Goal: Task Accomplishment & Management: Complete application form

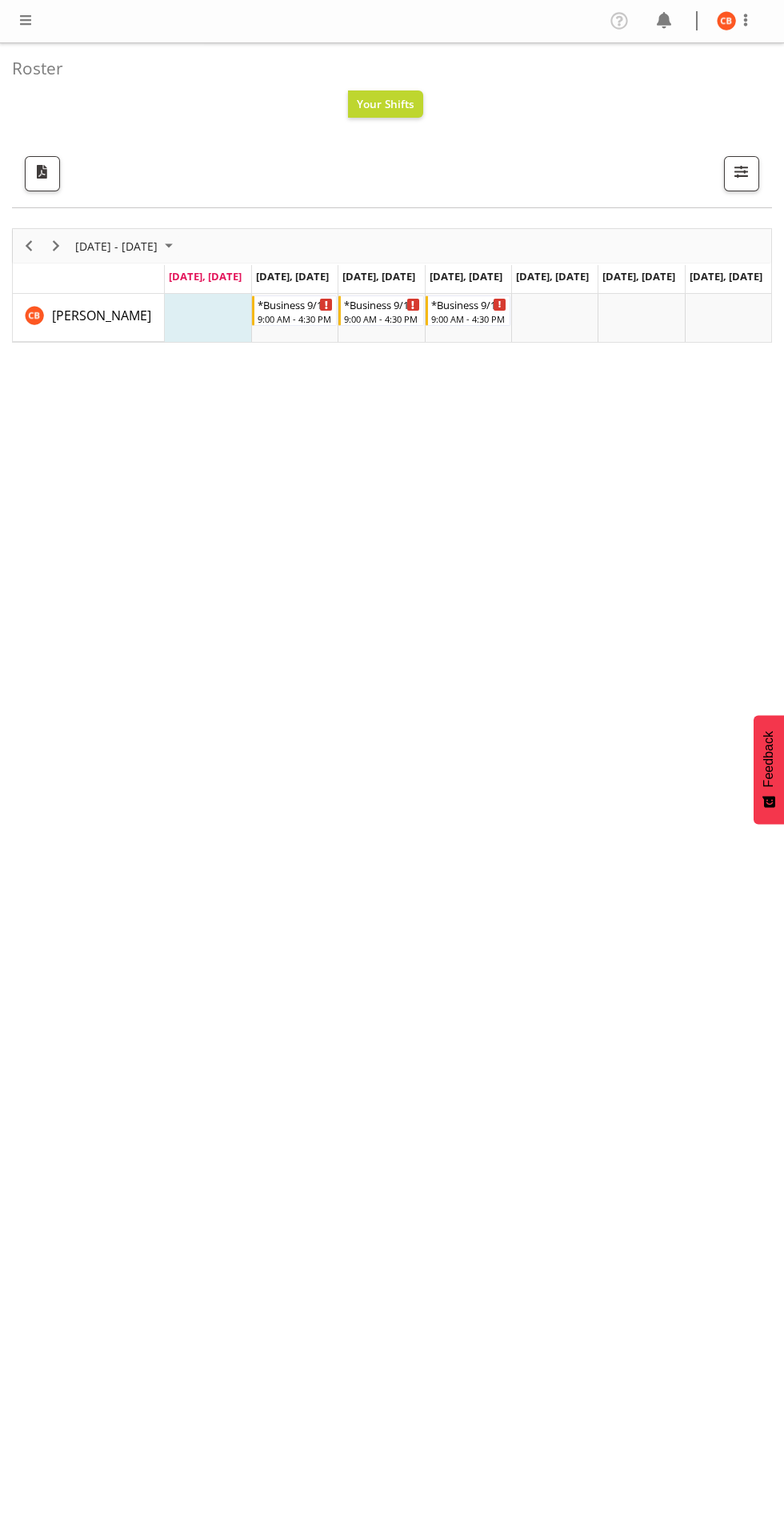
click at [31, 26] on span at bounding box center [25, 19] width 19 height 19
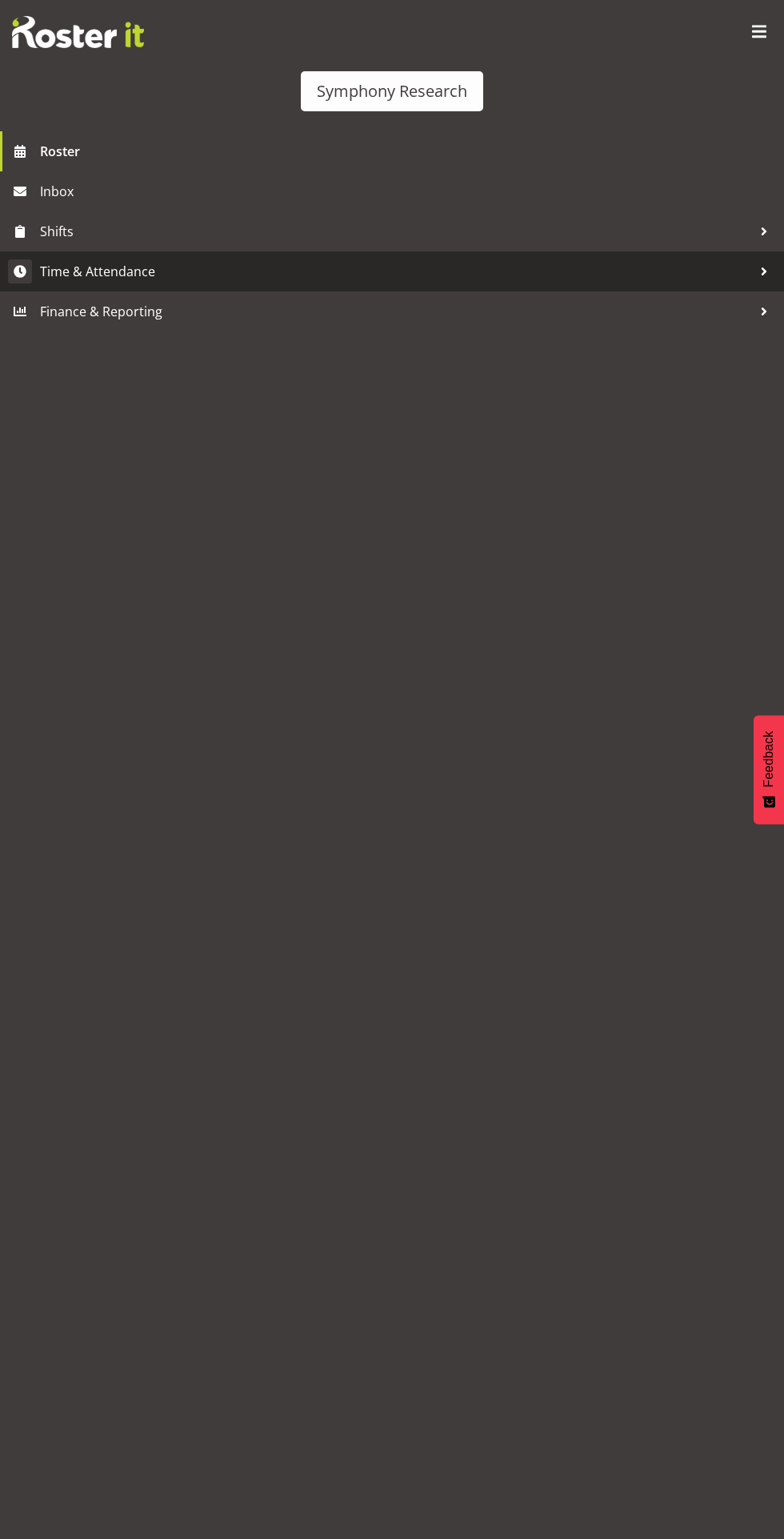
click at [120, 272] on span "Time & Attendance" at bounding box center [396, 272] width 713 height 24
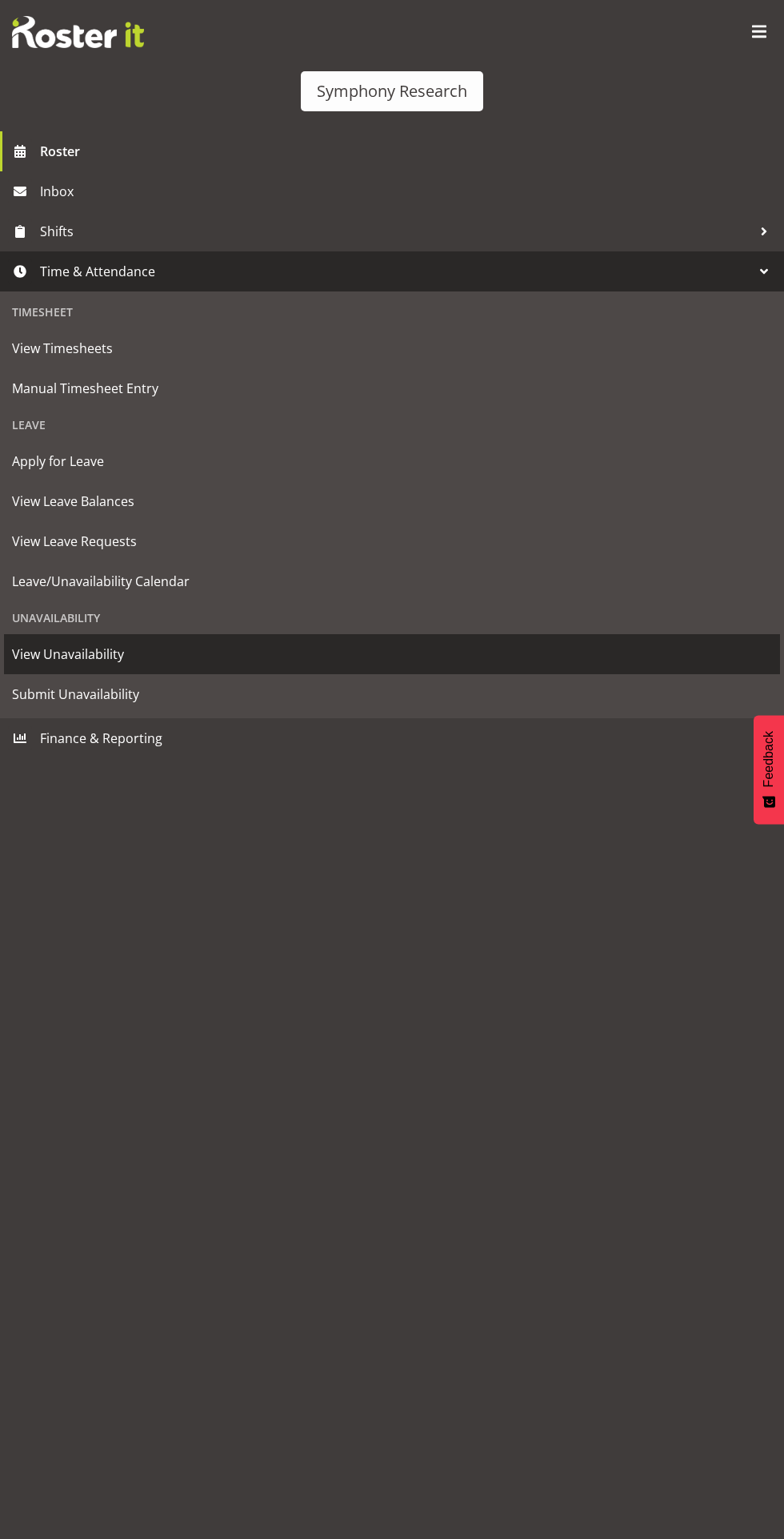
click at [117, 642] on link "View Unavailability" at bounding box center [392, 654] width 777 height 40
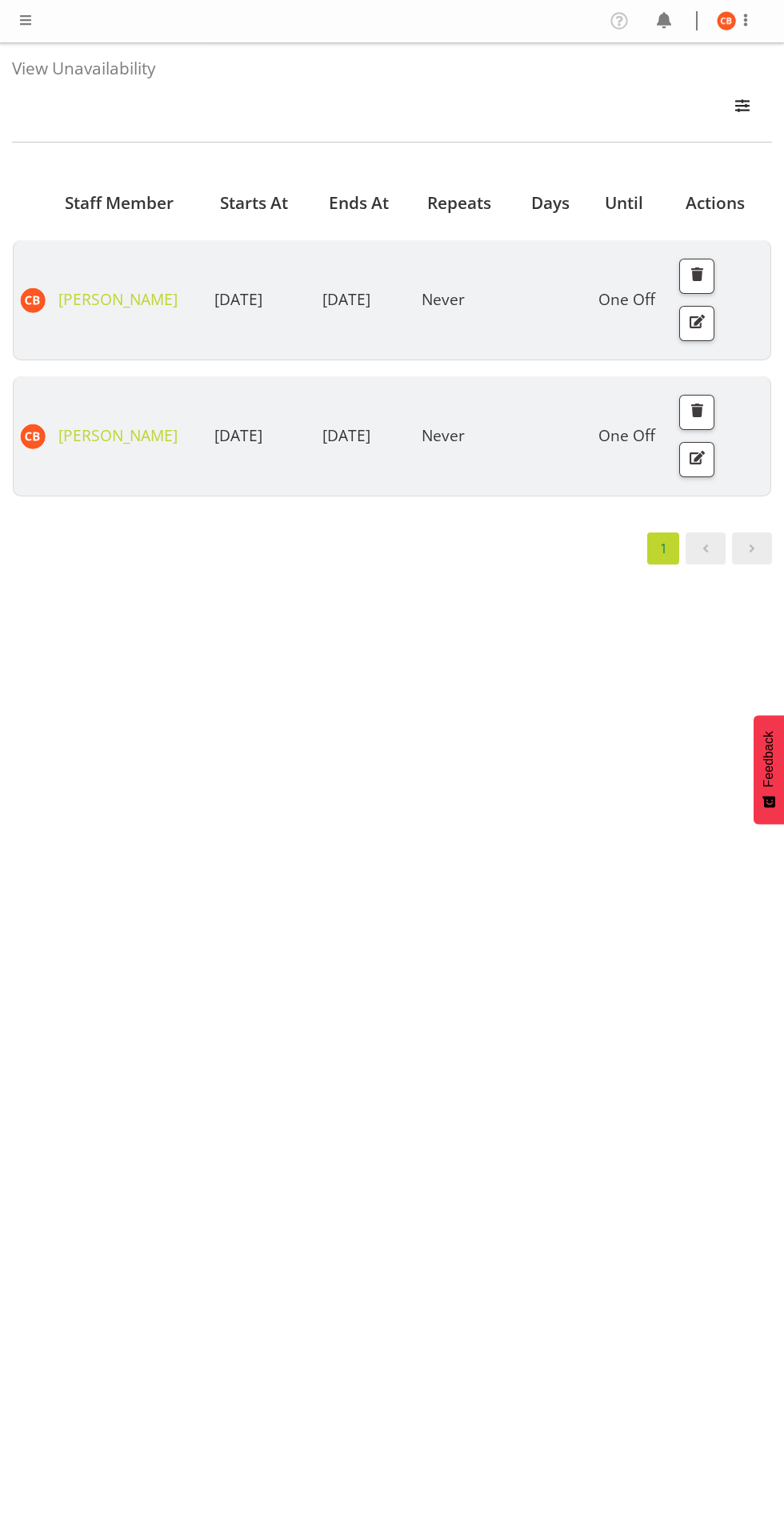
click at [26, 23] on span at bounding box center [25, 19] width 19 height 19
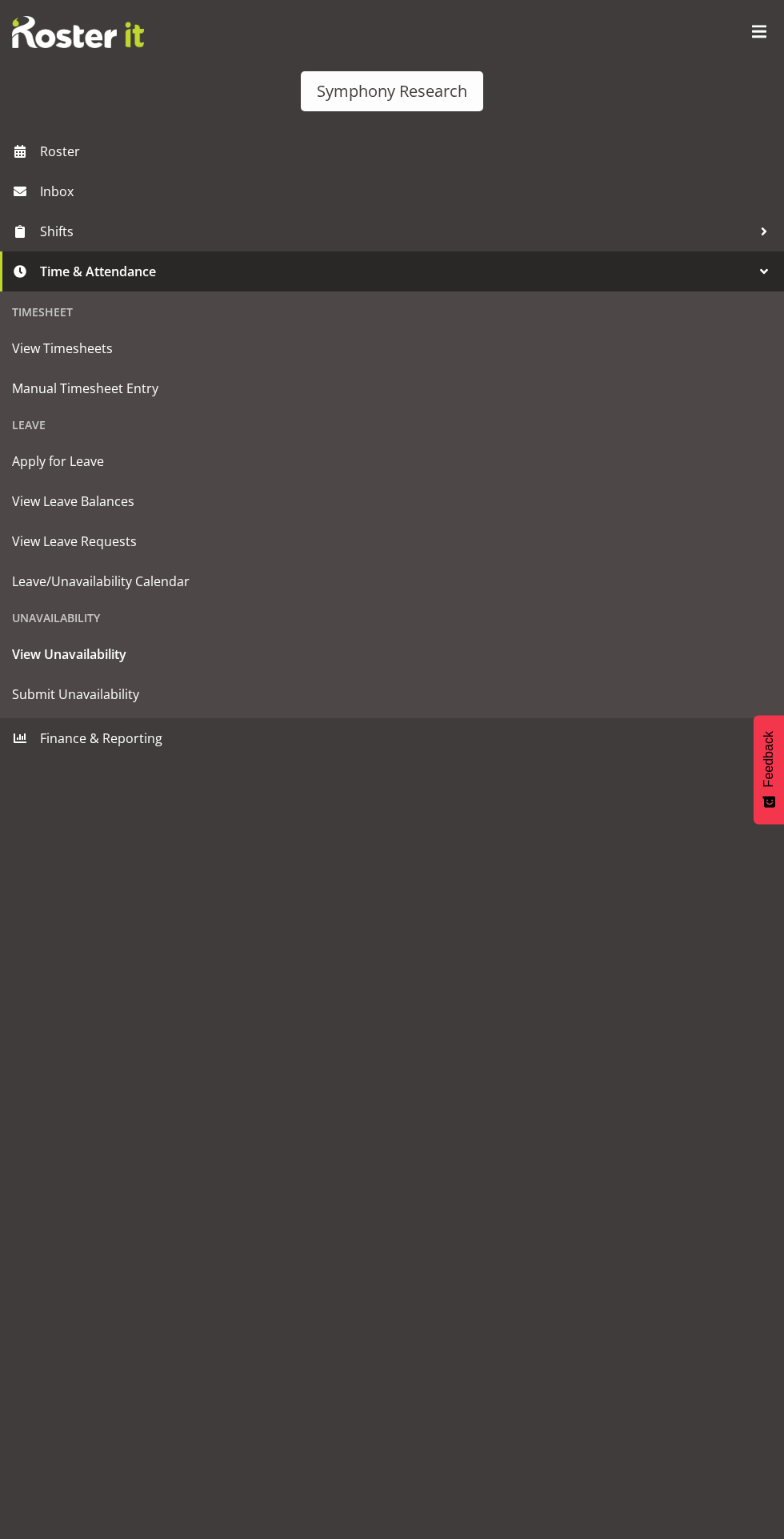
click at [38, 28] on img at bounding box center [78, 31] width 132 height 32
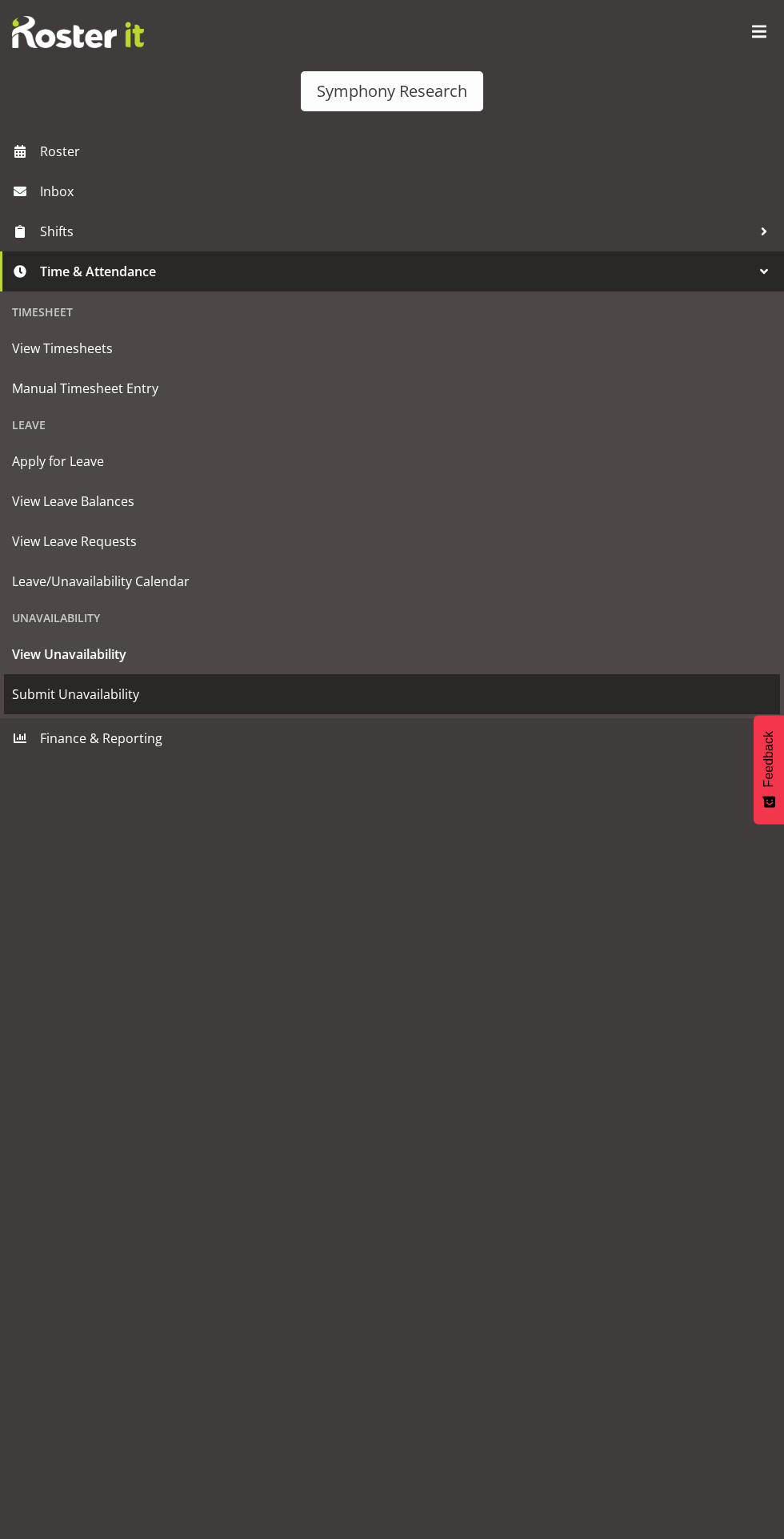
click at [190, 692] on span "Submit Unavailability" at bounding box center [392, 695] width 761 height 24
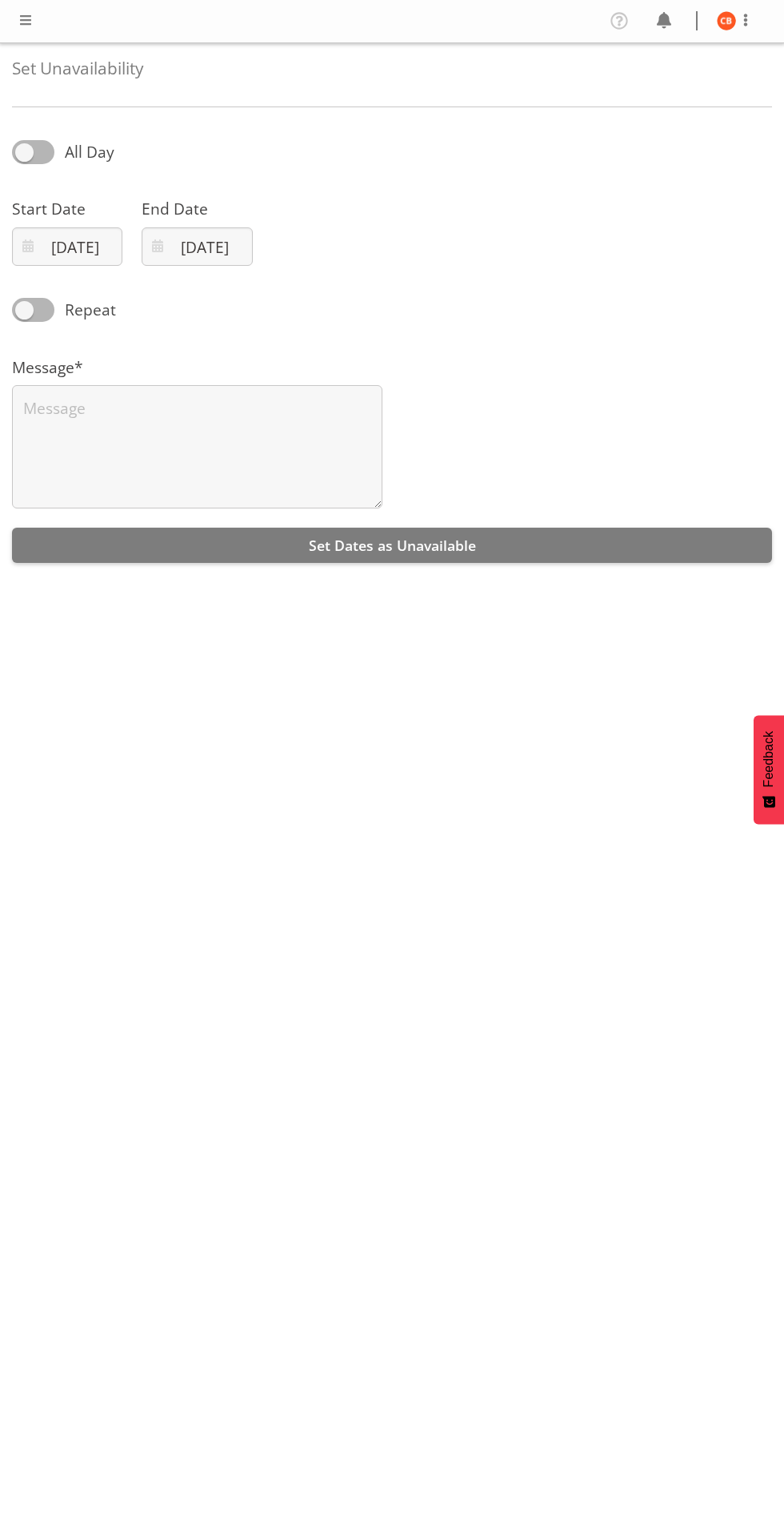
select select "7"
select select "2025"
click at [80, 253] on input "18/08/2025" at bounding box center [67, 247] width 110 height 39
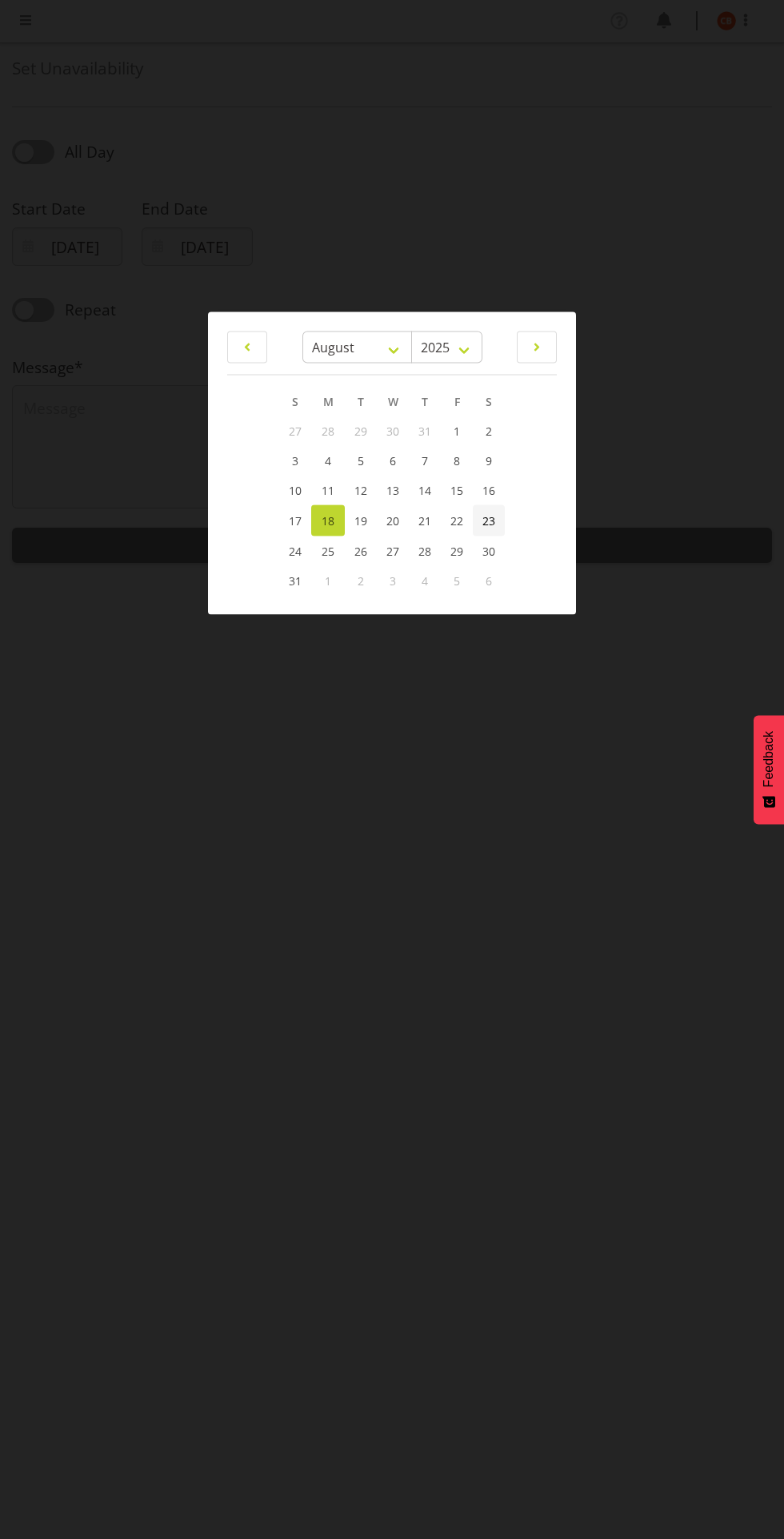
click at [489, 520] on span "23" at bounding box center [489, 520] width 13 height 15
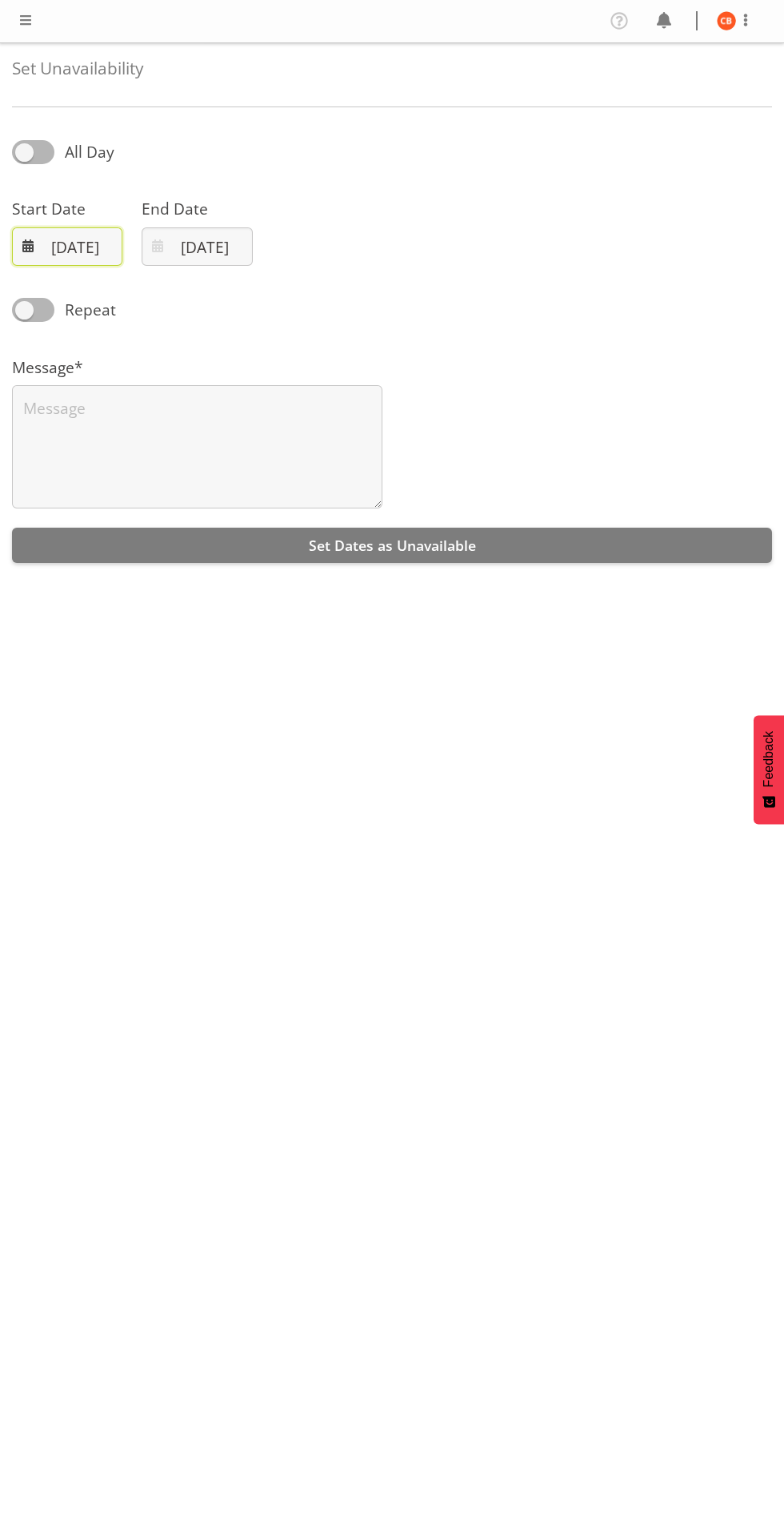
click at [70, 245] on input "23/08/2025" at bounding box center [67, 247] width 110 height 39
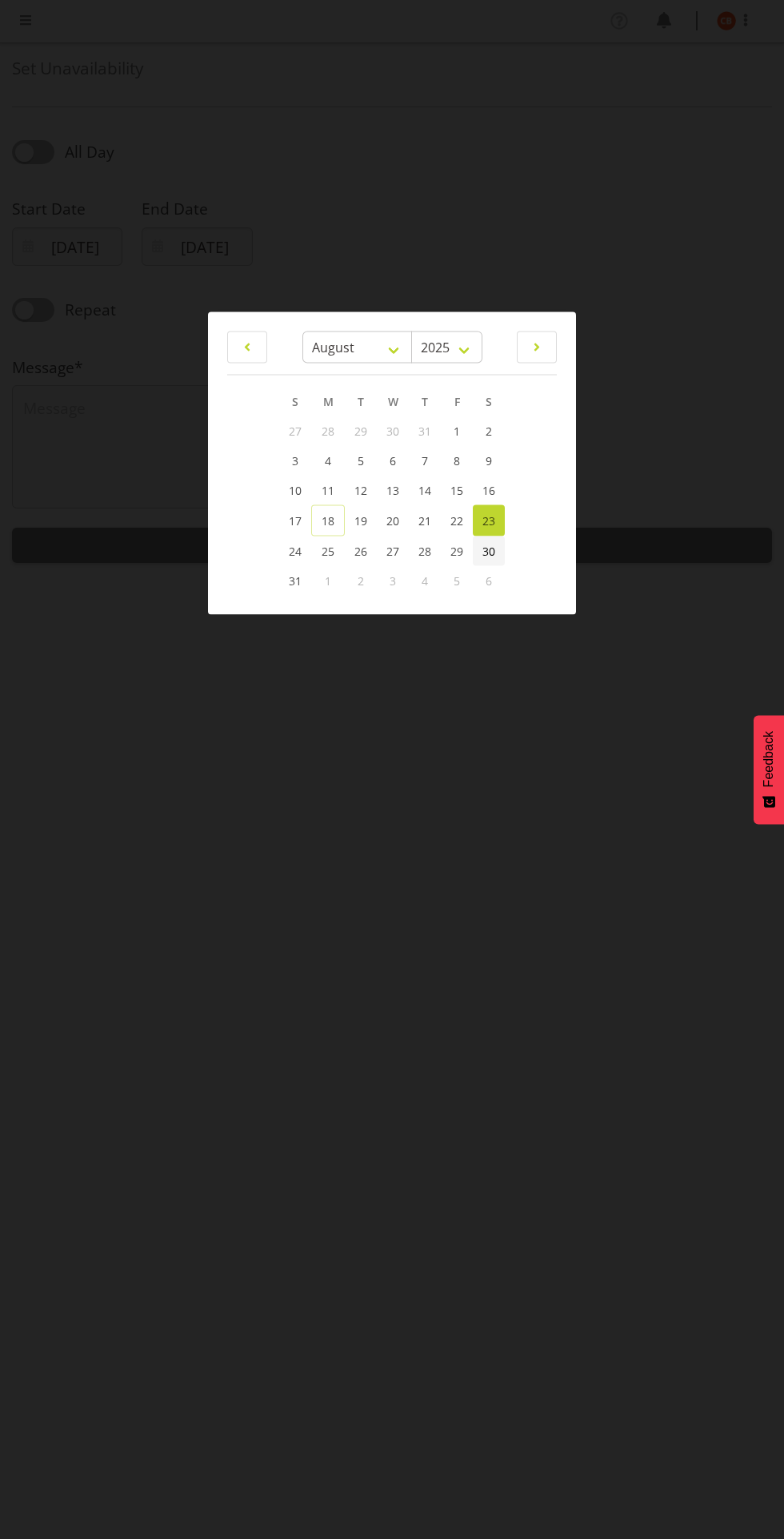
click at [489, 550] on span "30" at bounding box center [489, 550] width 13 height 15
type input "30/08/2025"
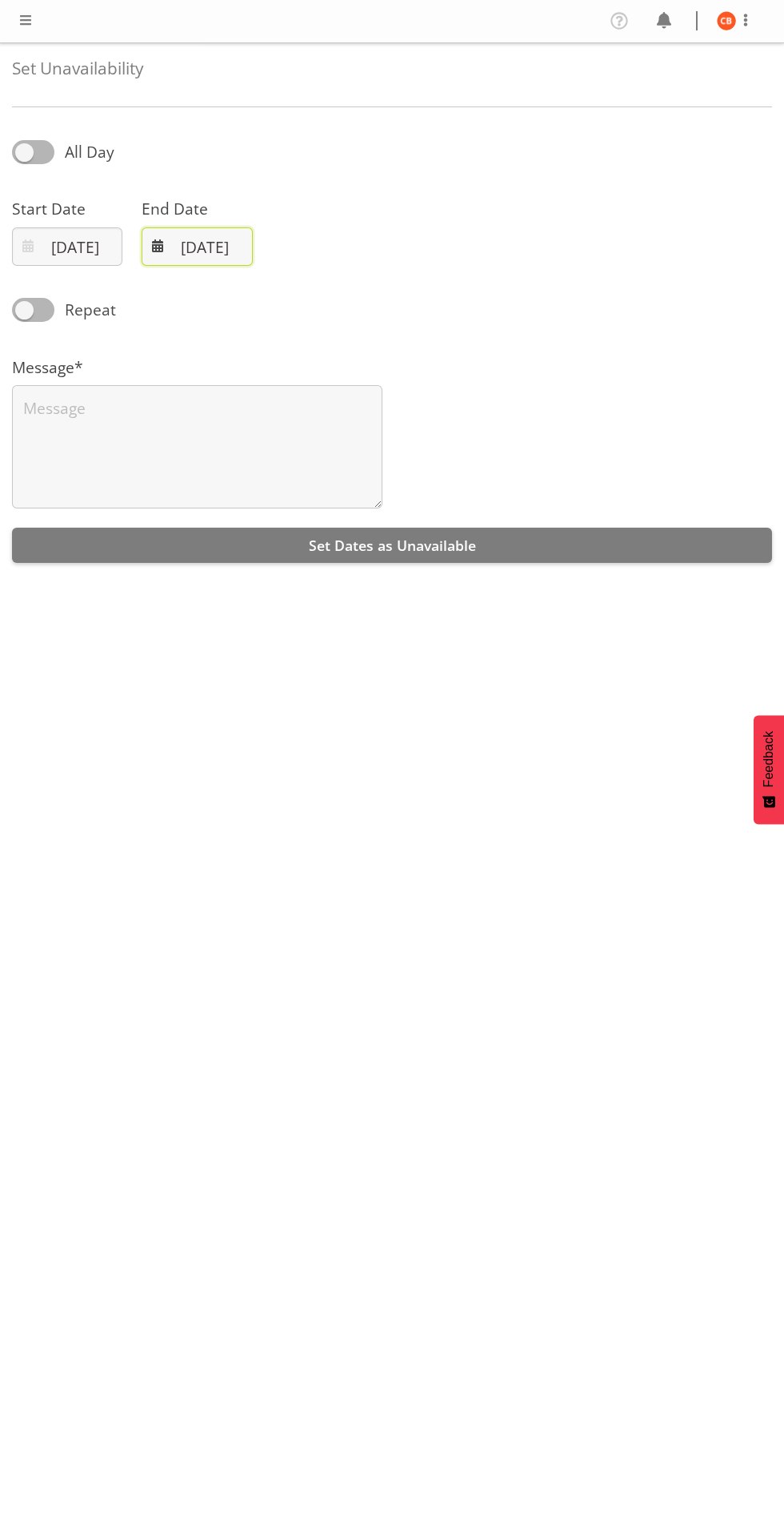
click at [206, 248] on input "18/08/2025" at bounding box center [196, 247] width 110 height 39
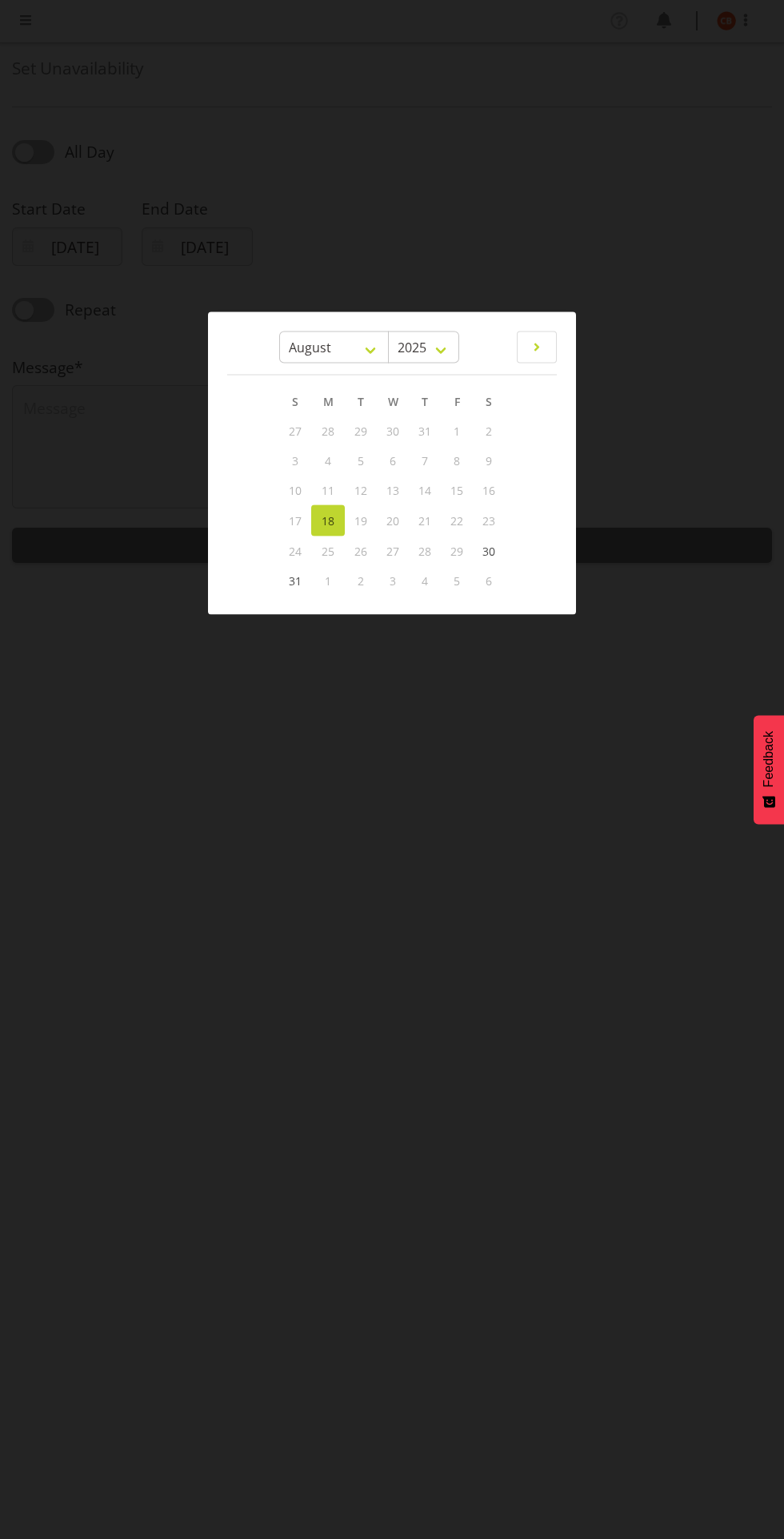
click at [640, 750] on div at bounding box center [392, 770] width 784 height 1539
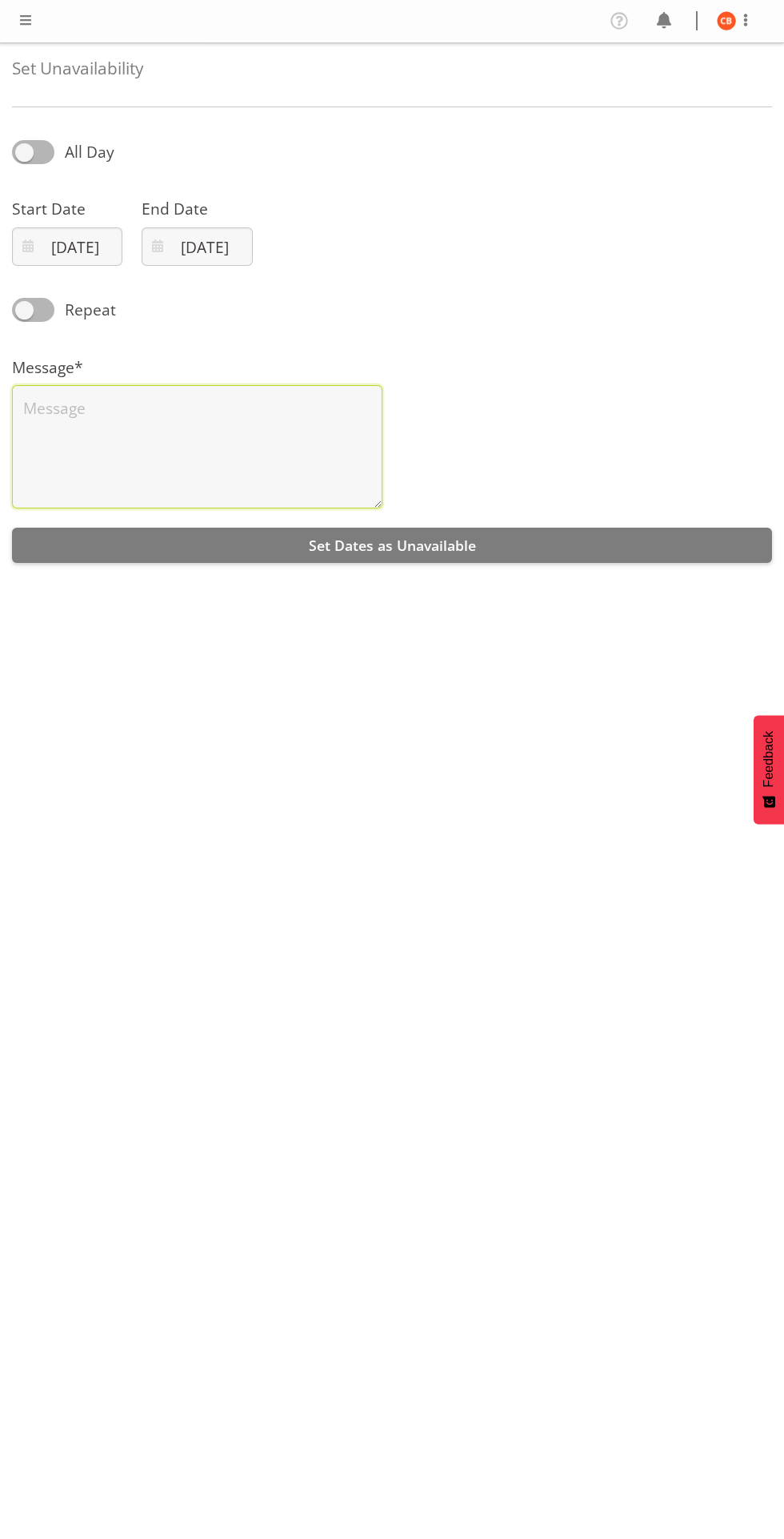
click at [196, 446] on textarea at bounding box center [197, 446] width 371 height 123
type textarea "H"
click at [206, 239] on input "18/08/2025" at bounding box center [196, 247] width 110 height 39
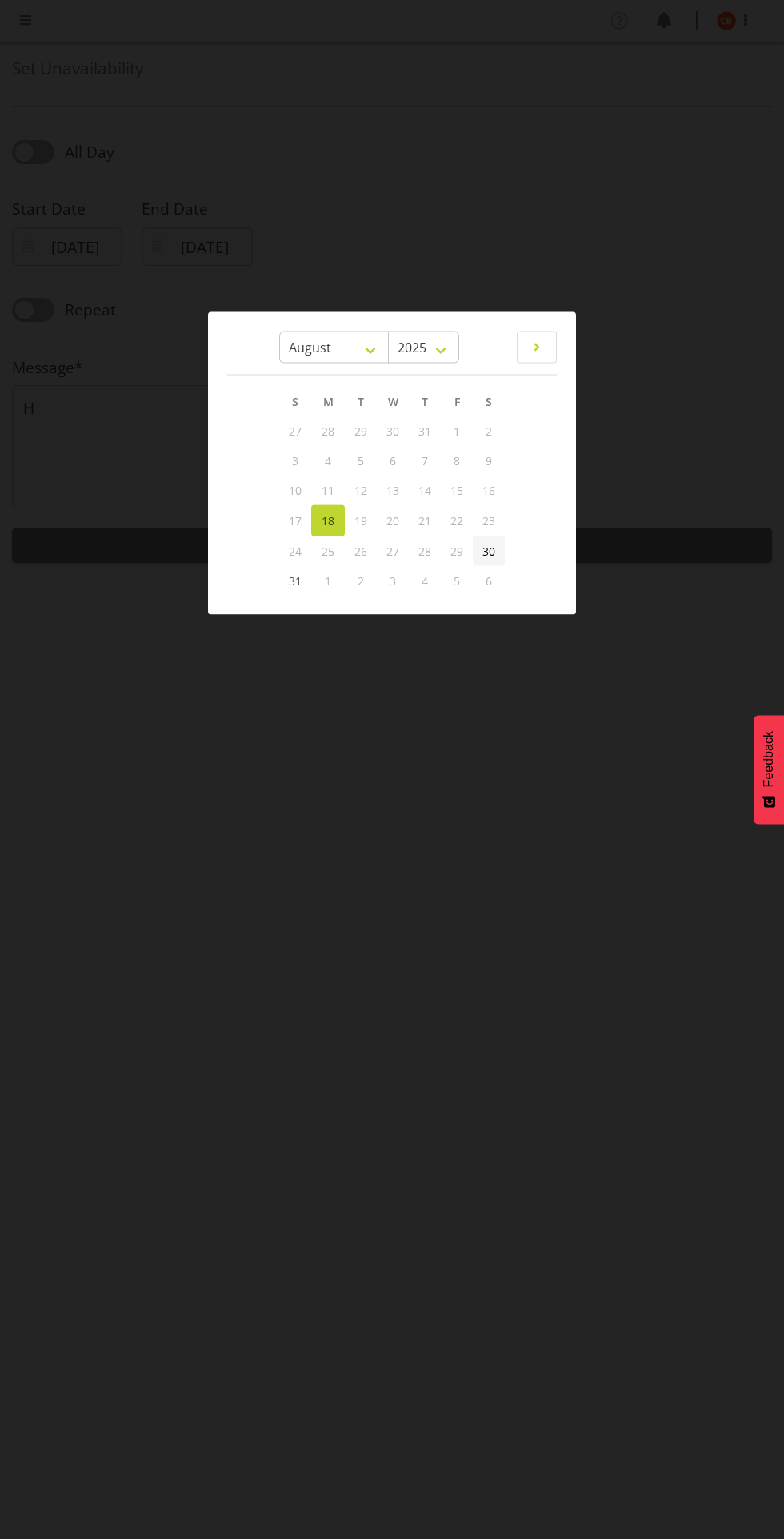
click at [473, 548] on link "30" at bounding box center [489, 550] width 32 height 30
type input "30/08/2025"
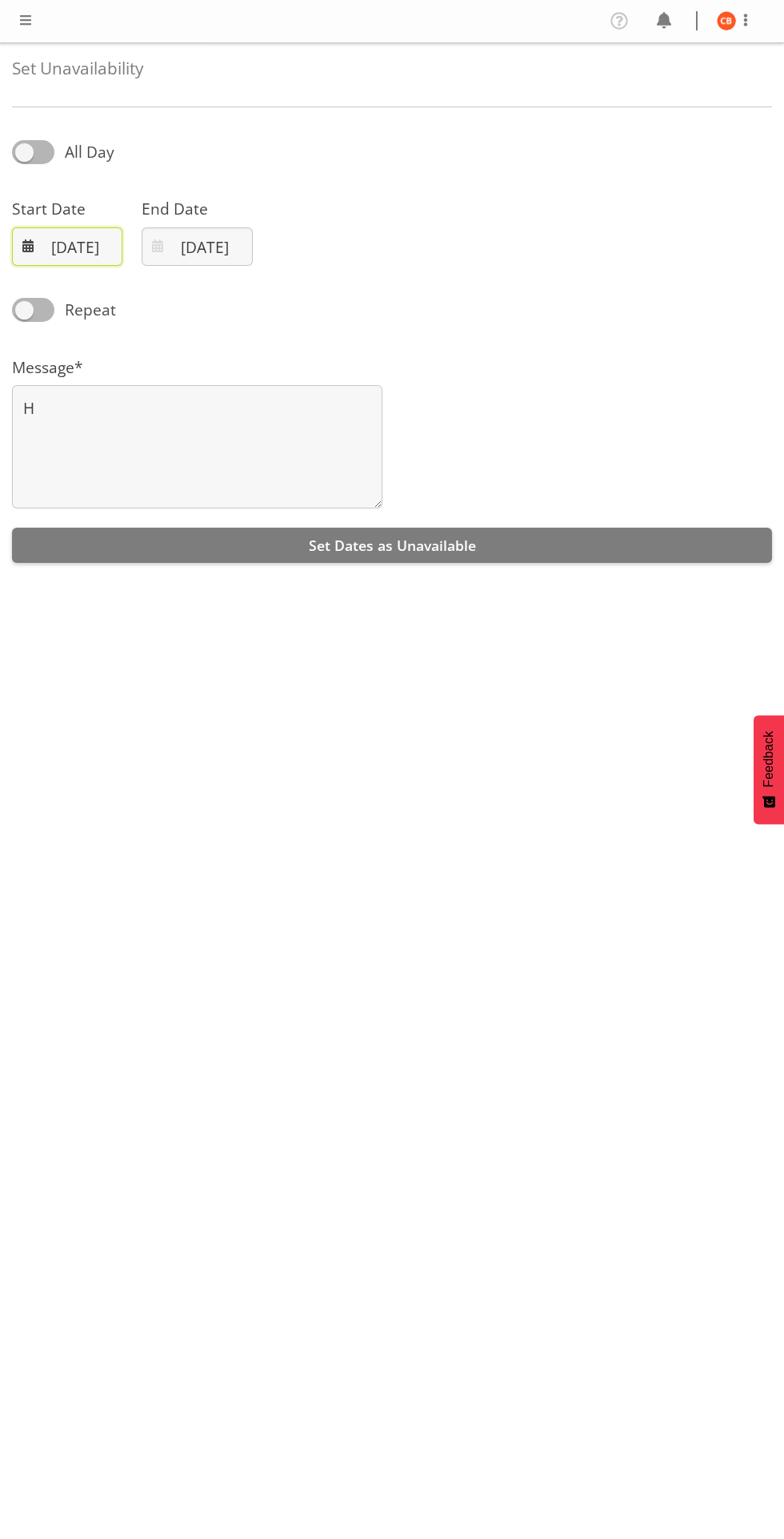
click at [74, 255] on input "30/08/2025" at bounding box center [67, 247] width 110 height 39
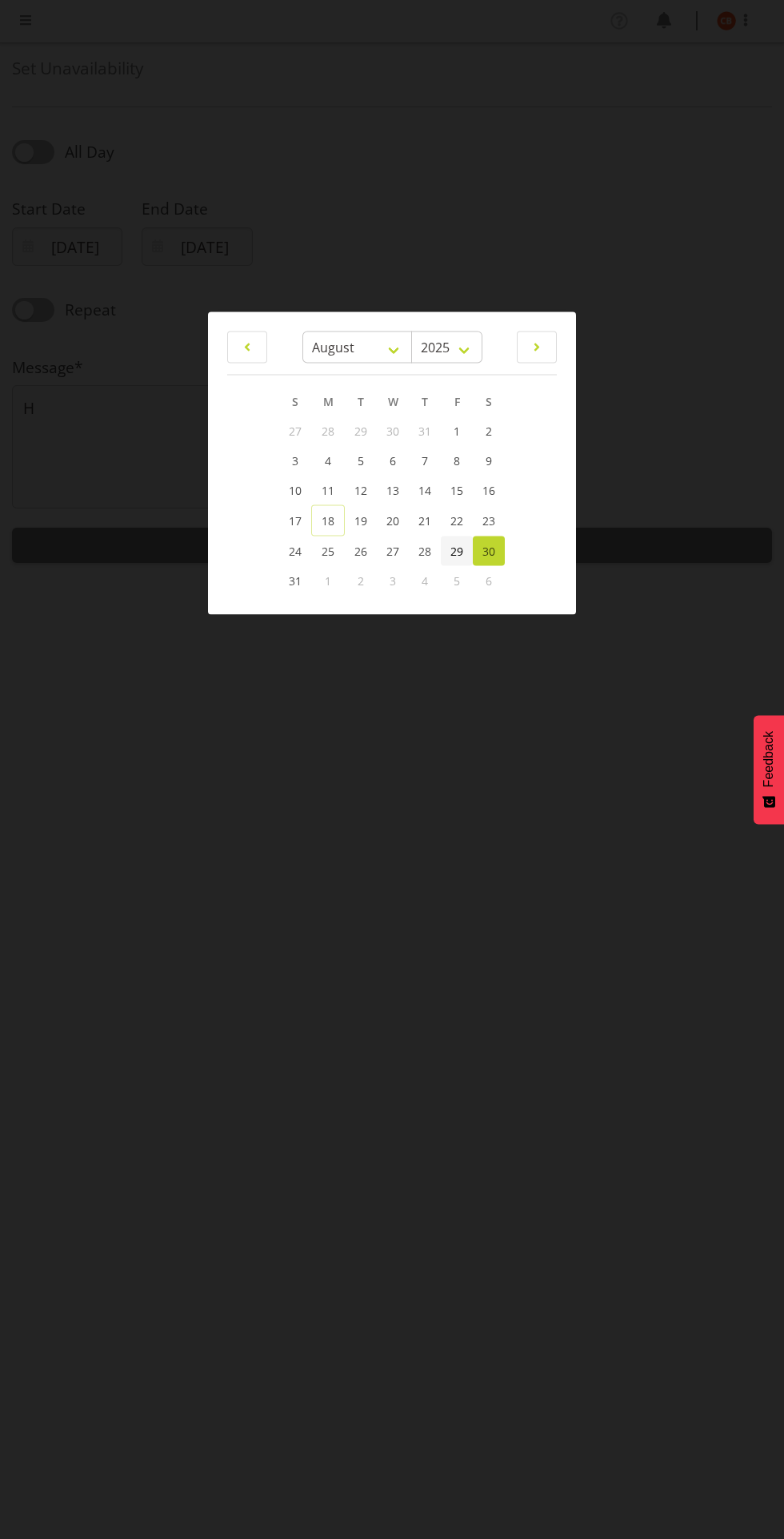
click at [457, 550] on span "29" at bounding box center [457, 550] width 13 height 15
type input "29/08/2025"
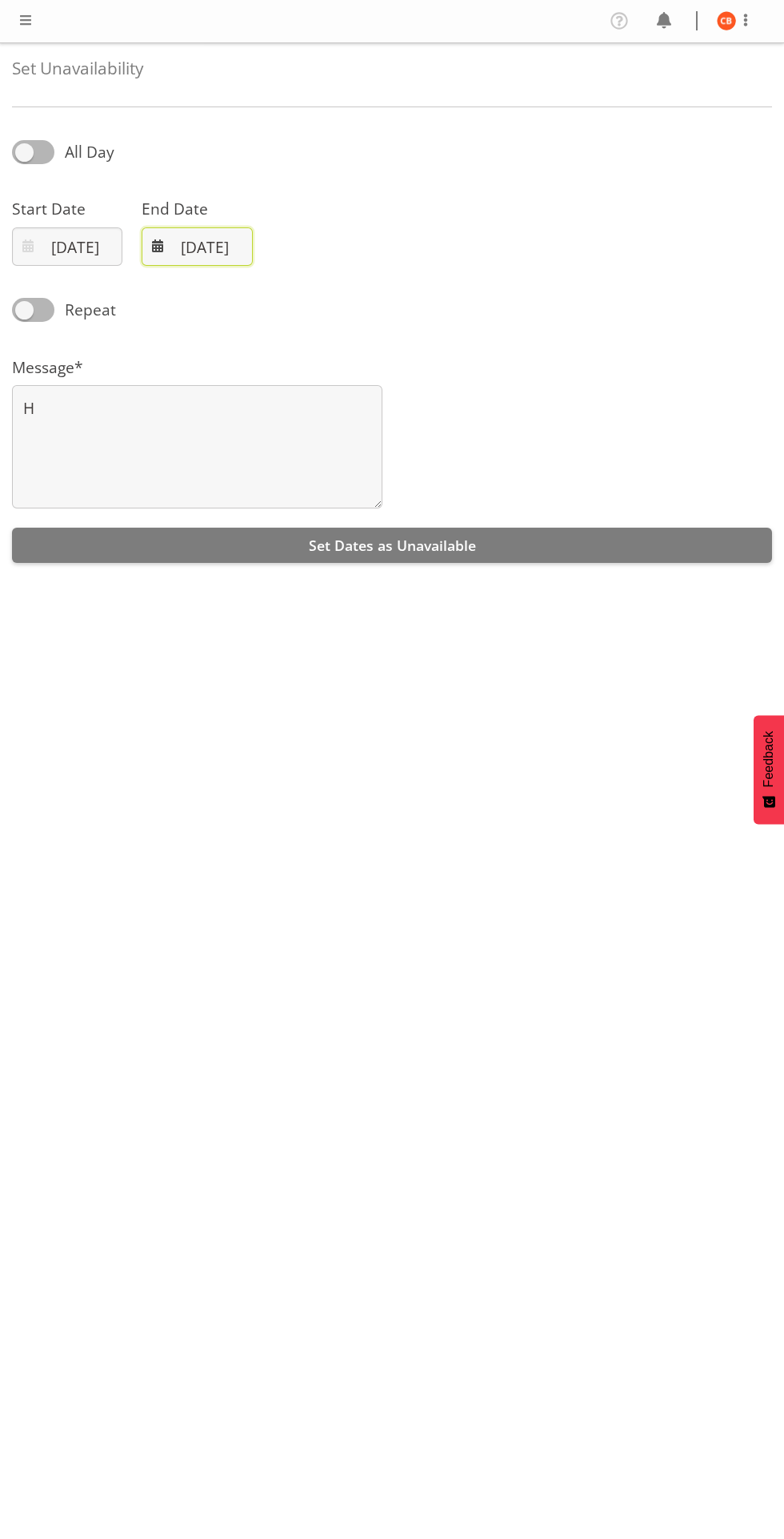
click at [206, 240] on input "30/08/2025" at bounding box center [196, 247] width 110 height 39
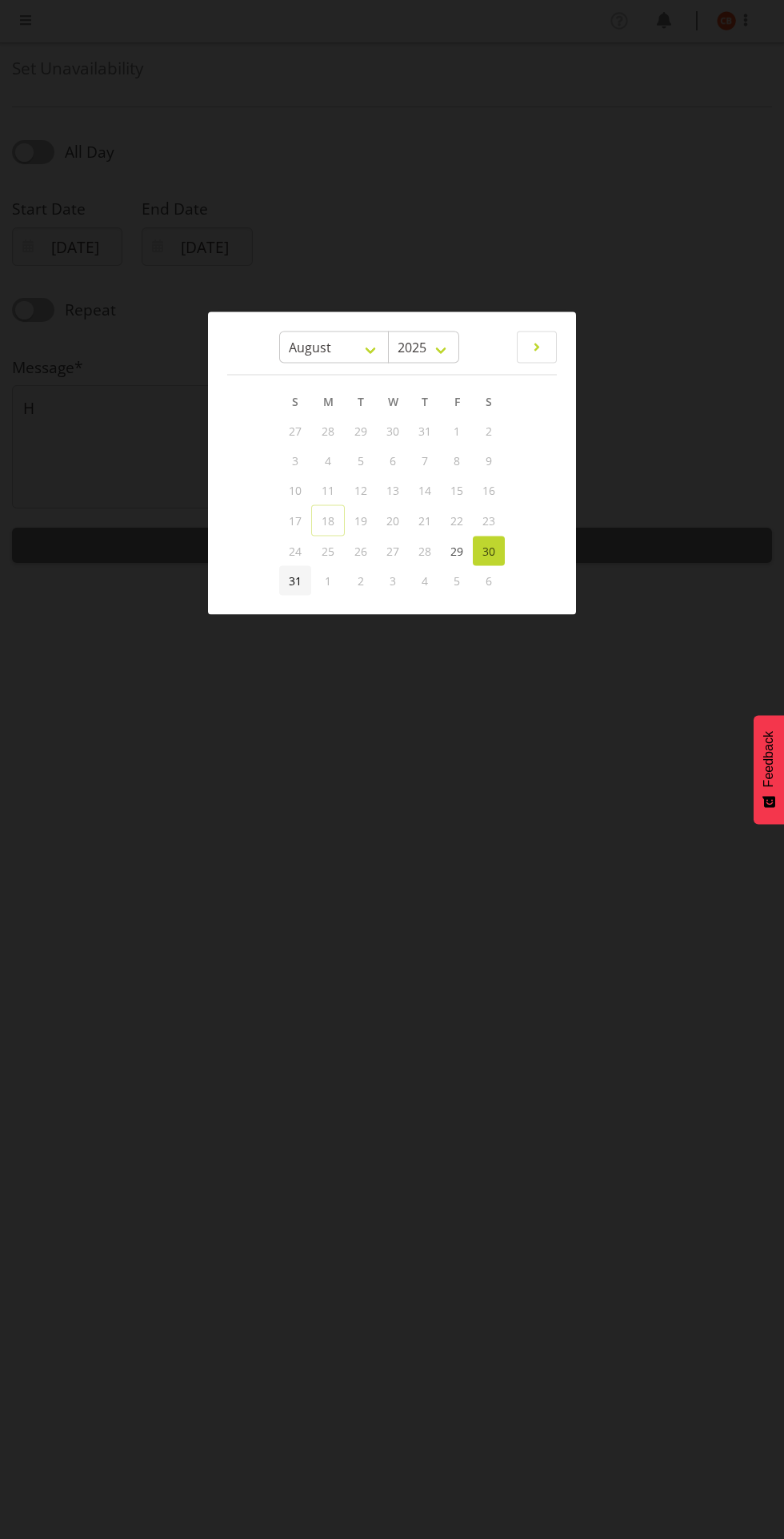
click at [307, 580] on link "31" at bounding box center [295, 580] width 32 height 30
type input "31/08/2025"
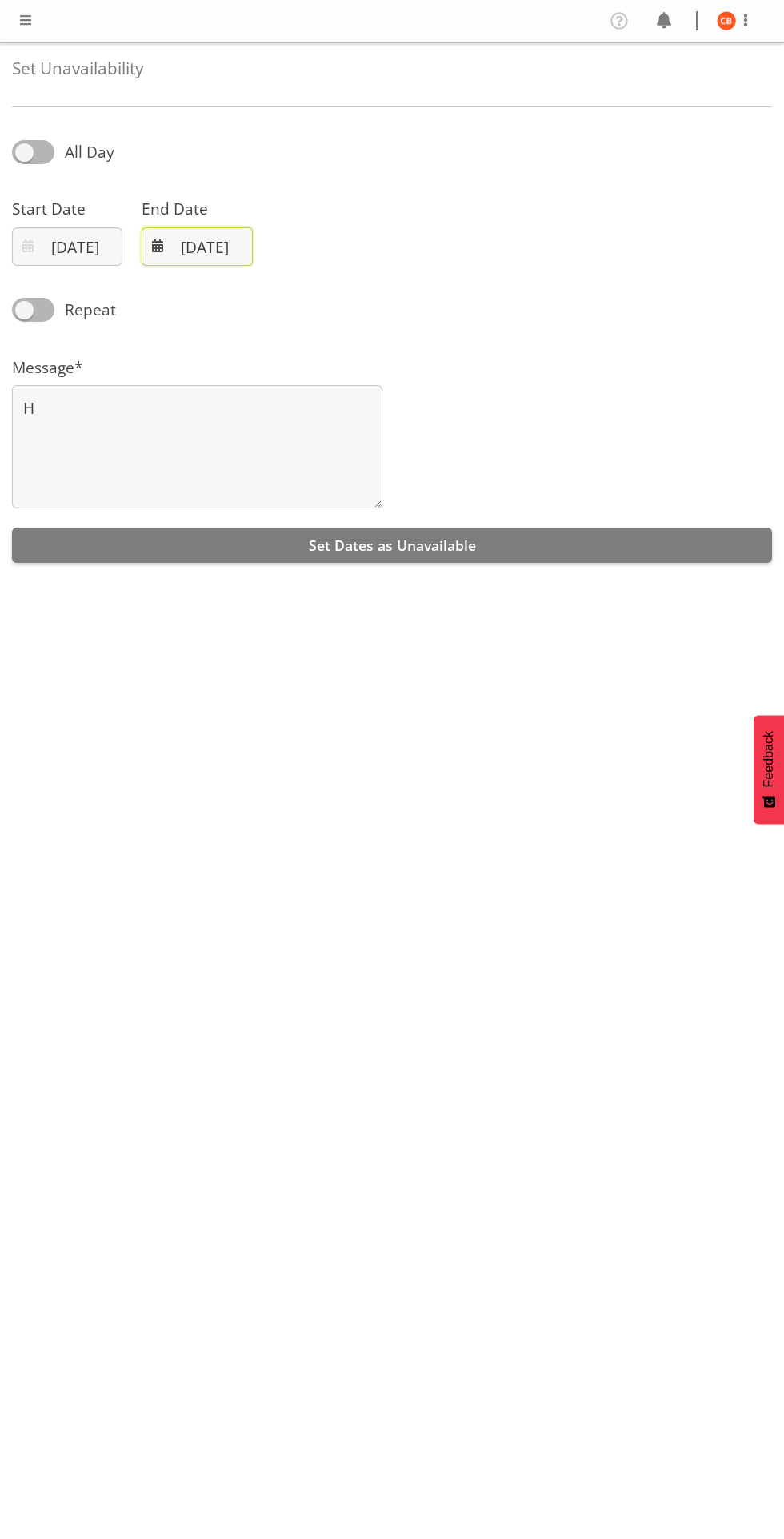
click at [206, 240] on input "31/08/2025" at bounding box center [196, 247] width 110 height 39
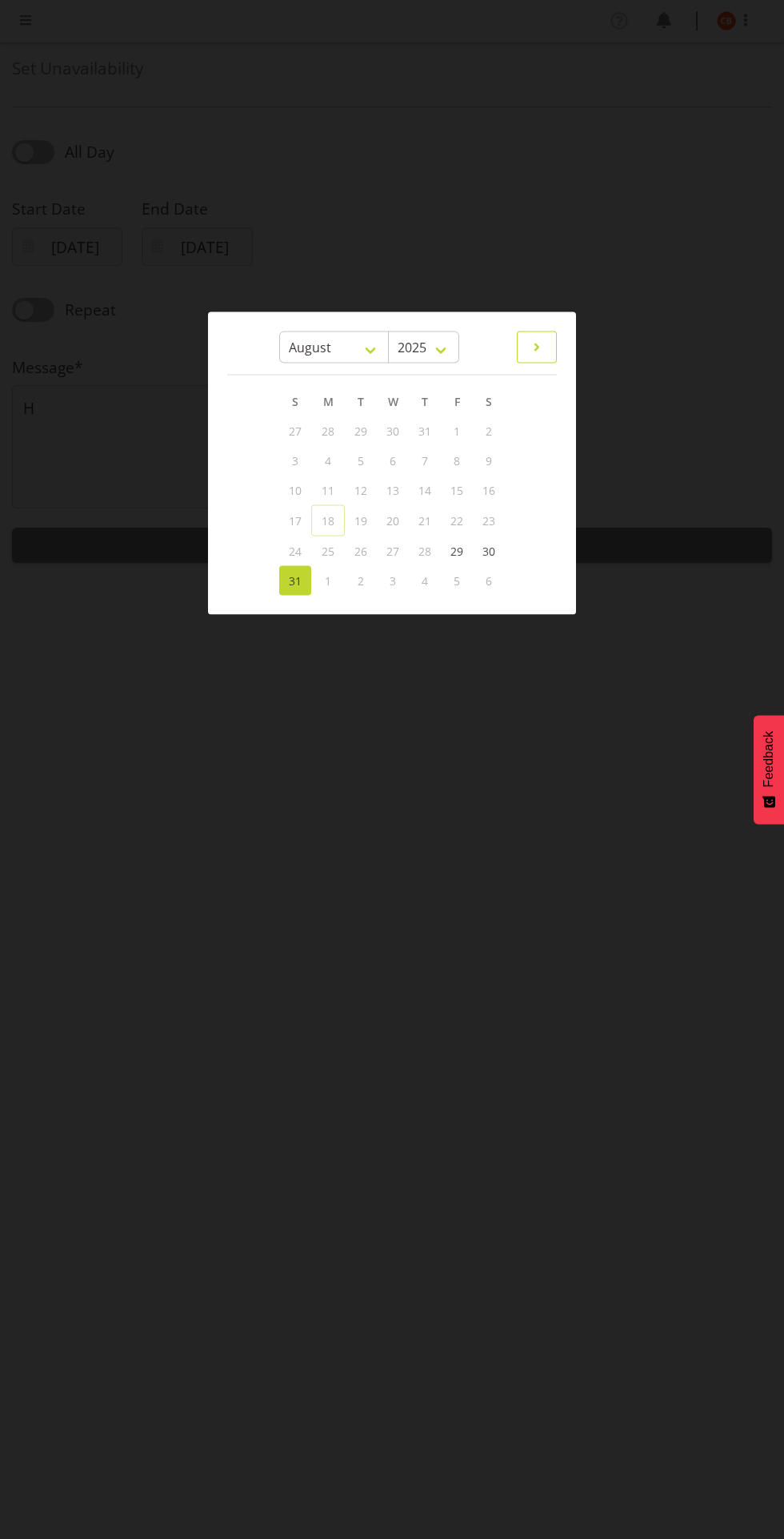
click at [538, 347] on span at bounding box center [537, 347] width 19 height 19
select select "8"
click at [327, 431] on span "1" at bounding box center [328, 431] width 6 height 15
type input "01/09/2025"
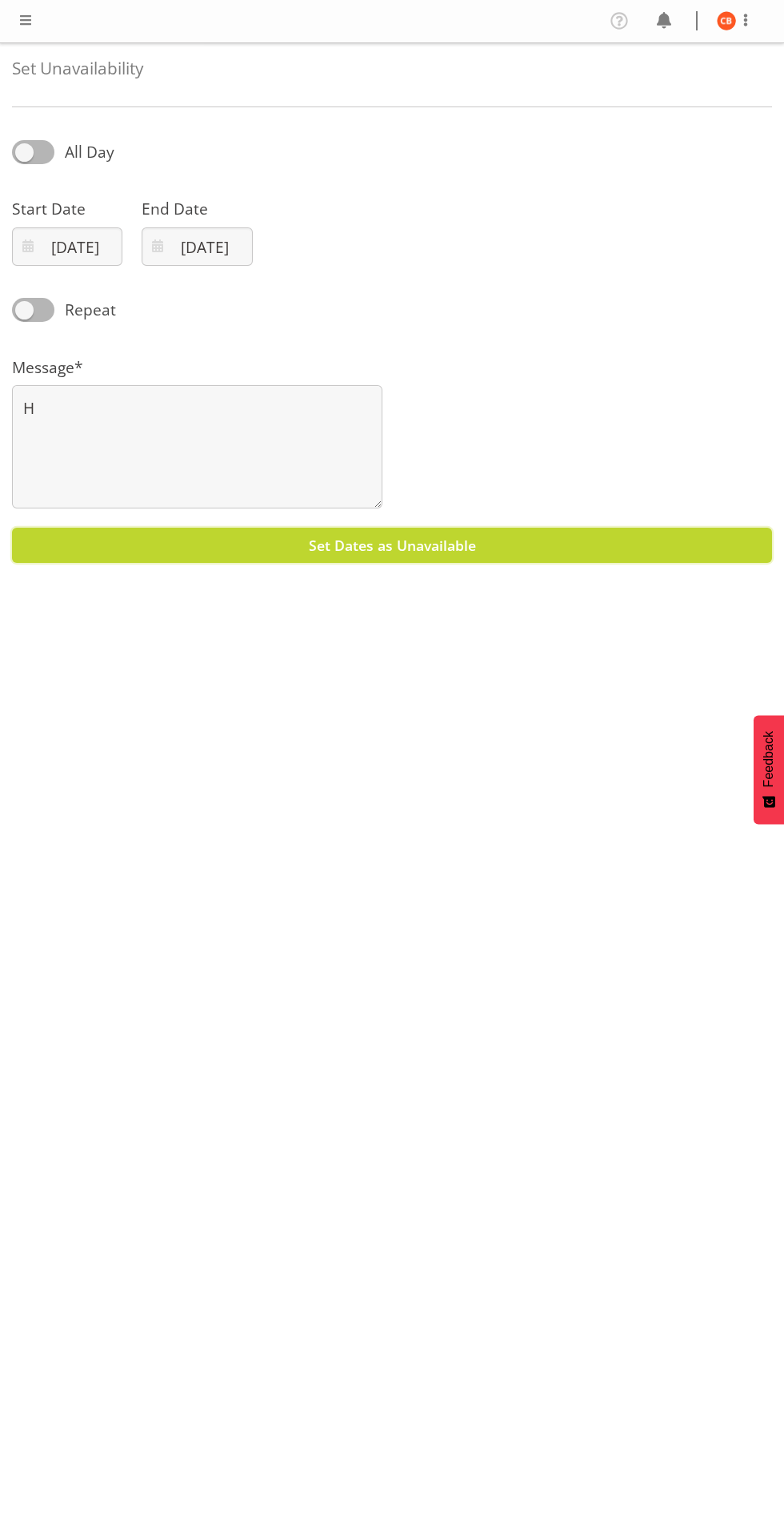
click at [548, 528] on button "Set Dates as Unavailable" at bounding box center [392, 546] width 761 height 35
